Goal: Navigation & Orientation: Understand site structure

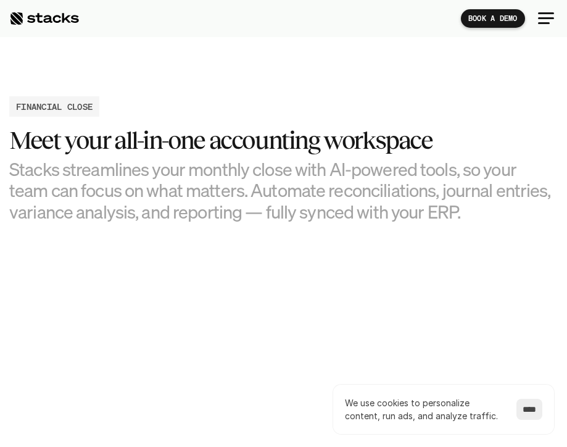
scroll to position [1022, 0]
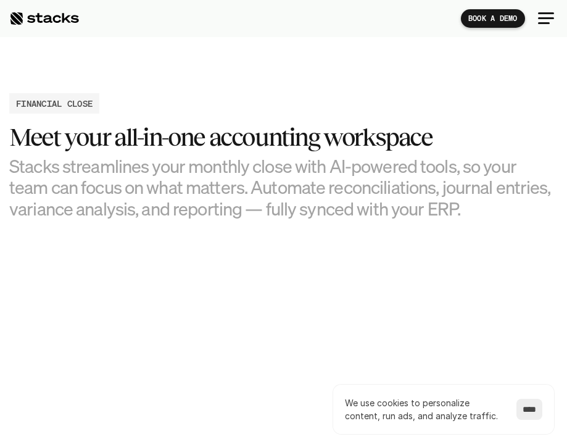
click at [540, 10] on div at bounding box center [546, 19] width 30 height 30
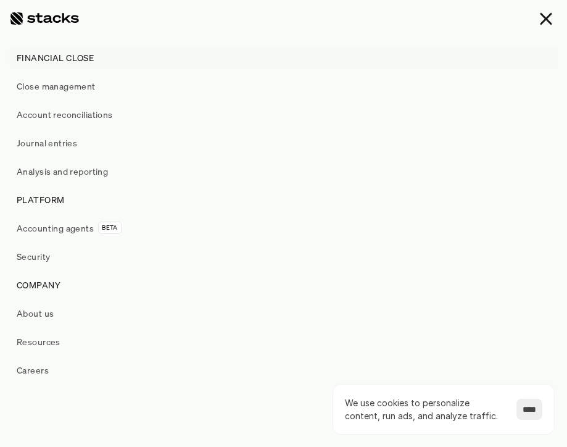
click at [546, 19] on div at bounding box center [546, 18] width 13 height 13
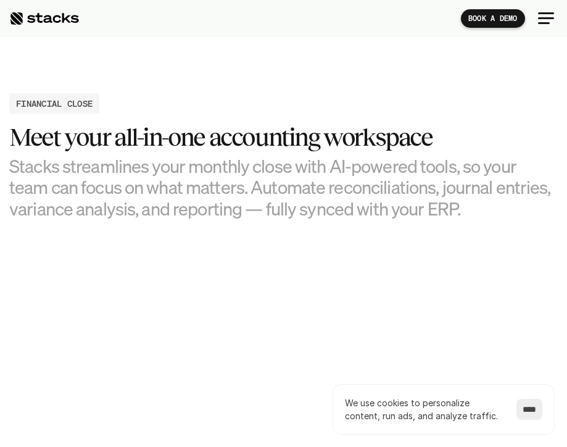
click at [360, 99] on div "FINANCIAL CLOSE Meet your all-in-one accounting workspace Stacks streamlines yo…" at bounding box center [283, 156] width 548 height 126
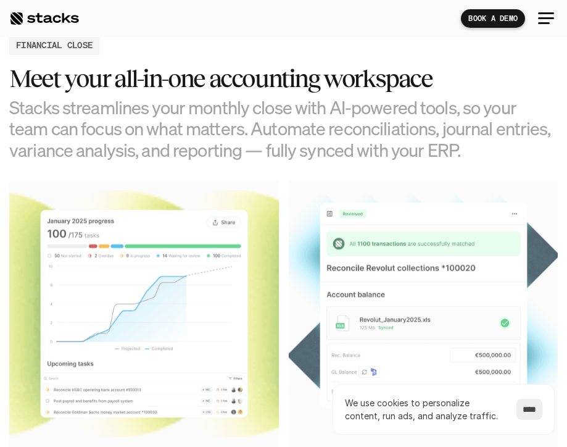
scroll to position [1089, 0]
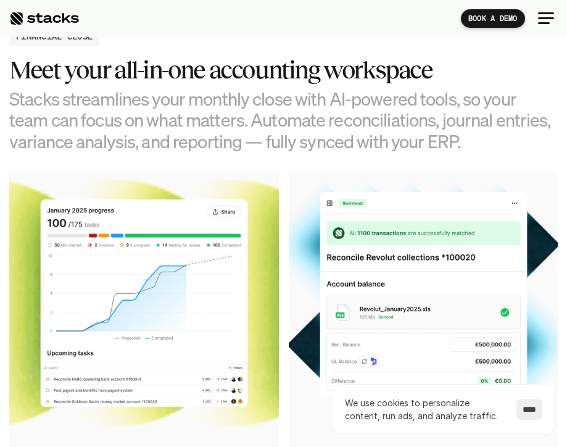
click at [539, 20] on div at bounding box center [546, 19] width 30 height 30
